Goal: Check status

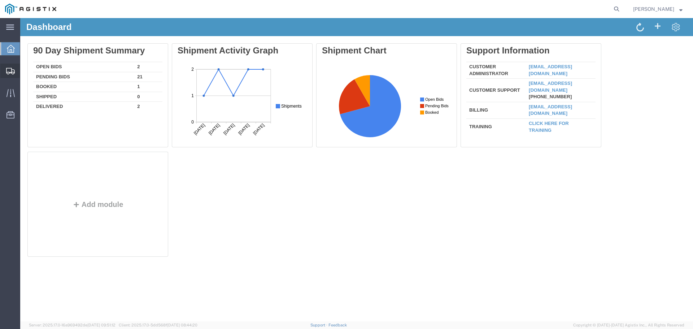
click at [25, 70] on span "Shipments" at bounding box center [22, 71] width 5 height 14
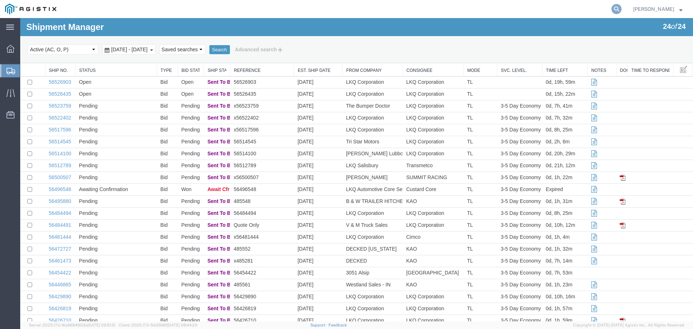
click at [615, 7] on icon at bounding box center [616, 9] width 10 height 10
click at [542, 13] on input "search" at bounding box center [501, 8] width 219 height 17
paste input "56496548"
type input "56496548"
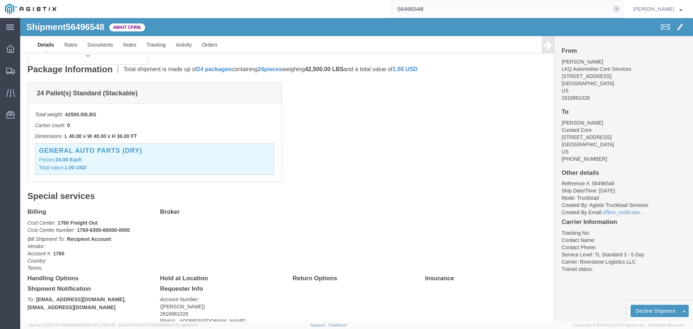
scroll to position [55, 0]
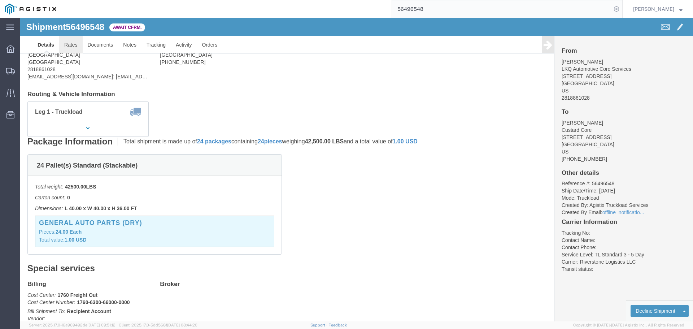
click link "Rates"
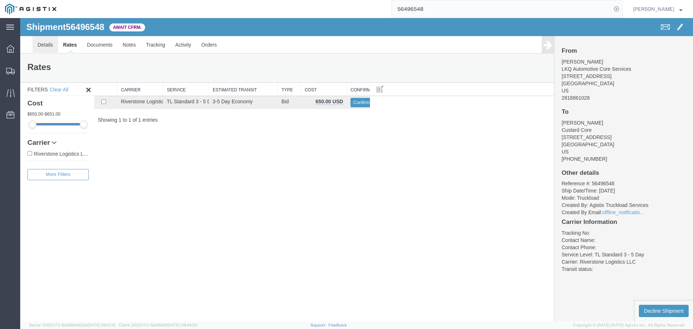
click at [43, 49] on link "Details" at bounding box center [45, 44] width 26 height 17
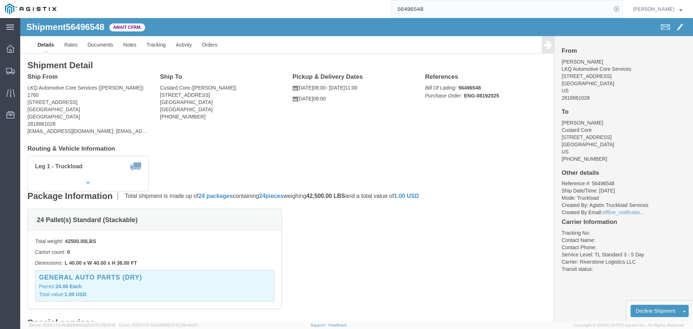
scroll to position [72, 0]
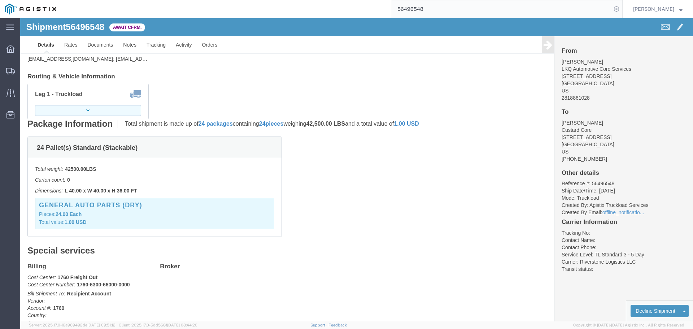
click button "button"
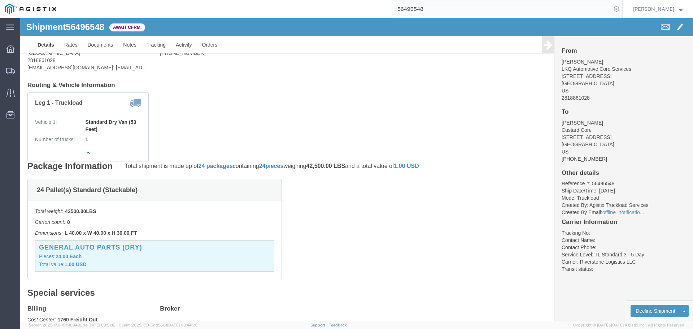
scroll to position [0, 0]
